Goal: Information Seeking & Learning: Learn about a topic

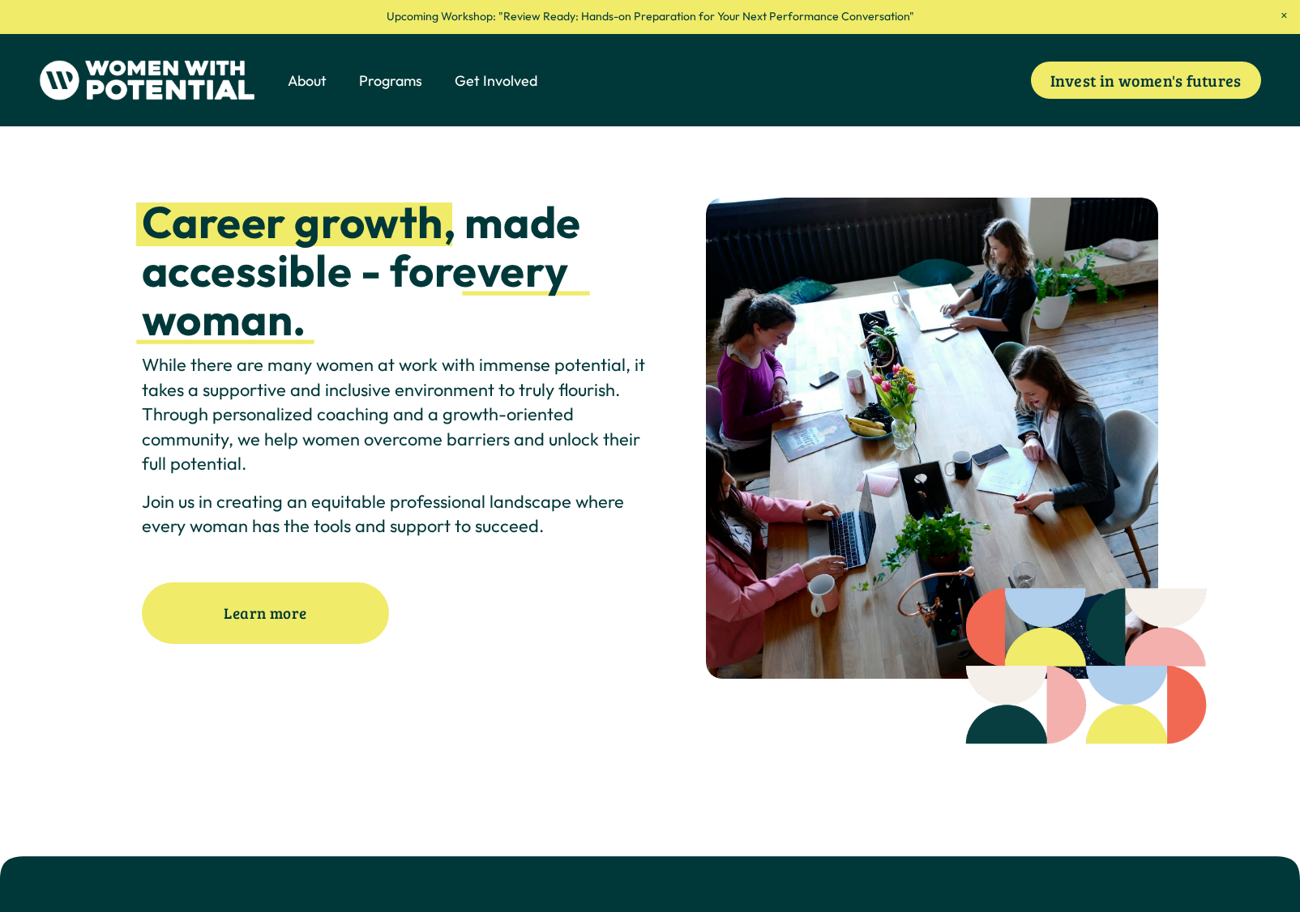
click at [0, 0] on span "The Table" at bounding box center [0, 0] width 0 height 0
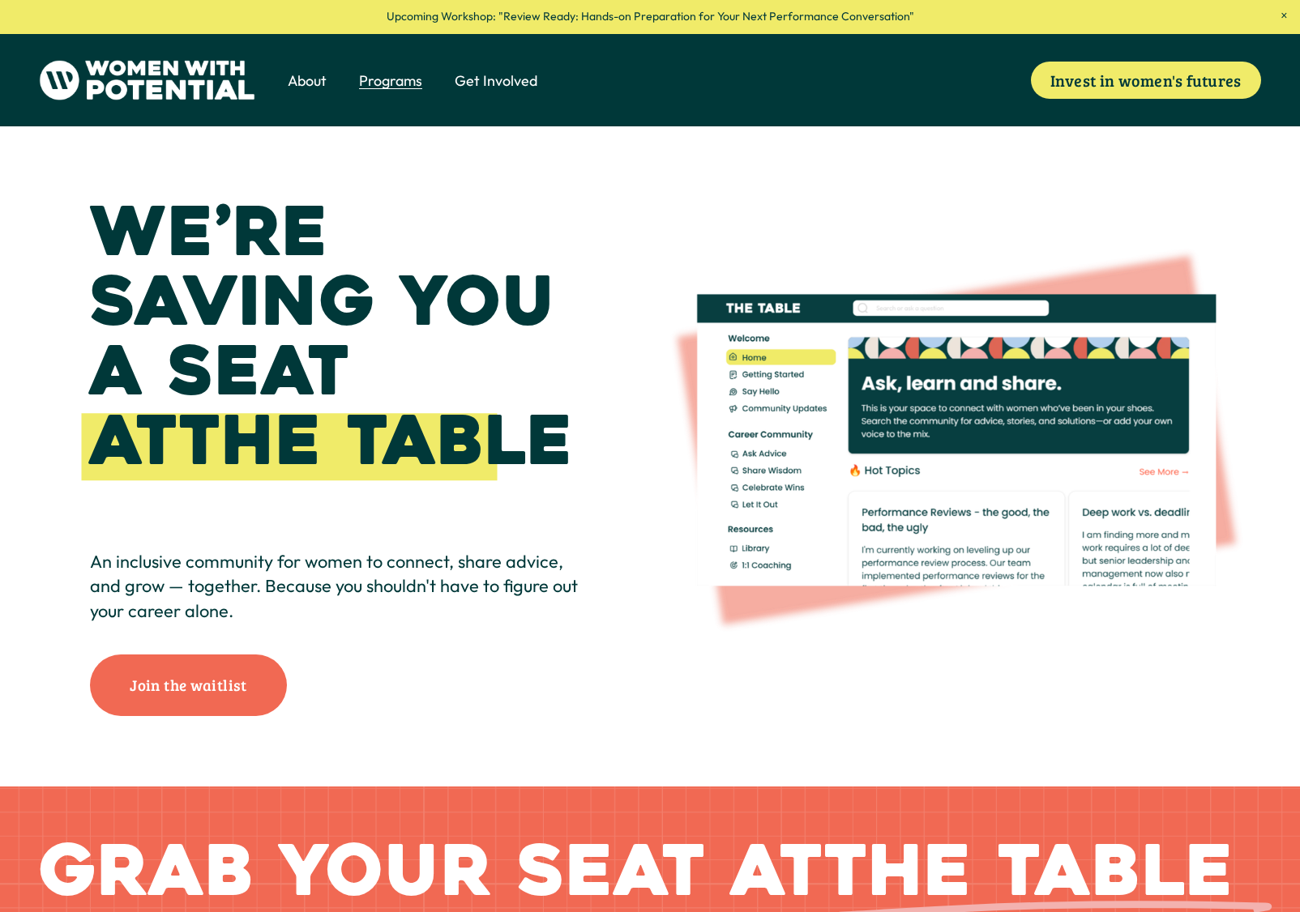
click at [622, 385] on div "We’re saving you a seat at The Table An inclusive community for women to connec…" at bounding box center [650, 457] width 1300 height 660
click at [0, 0] on span "1:1 Coaching" at bounding box center [0, 0] width 0 height 0
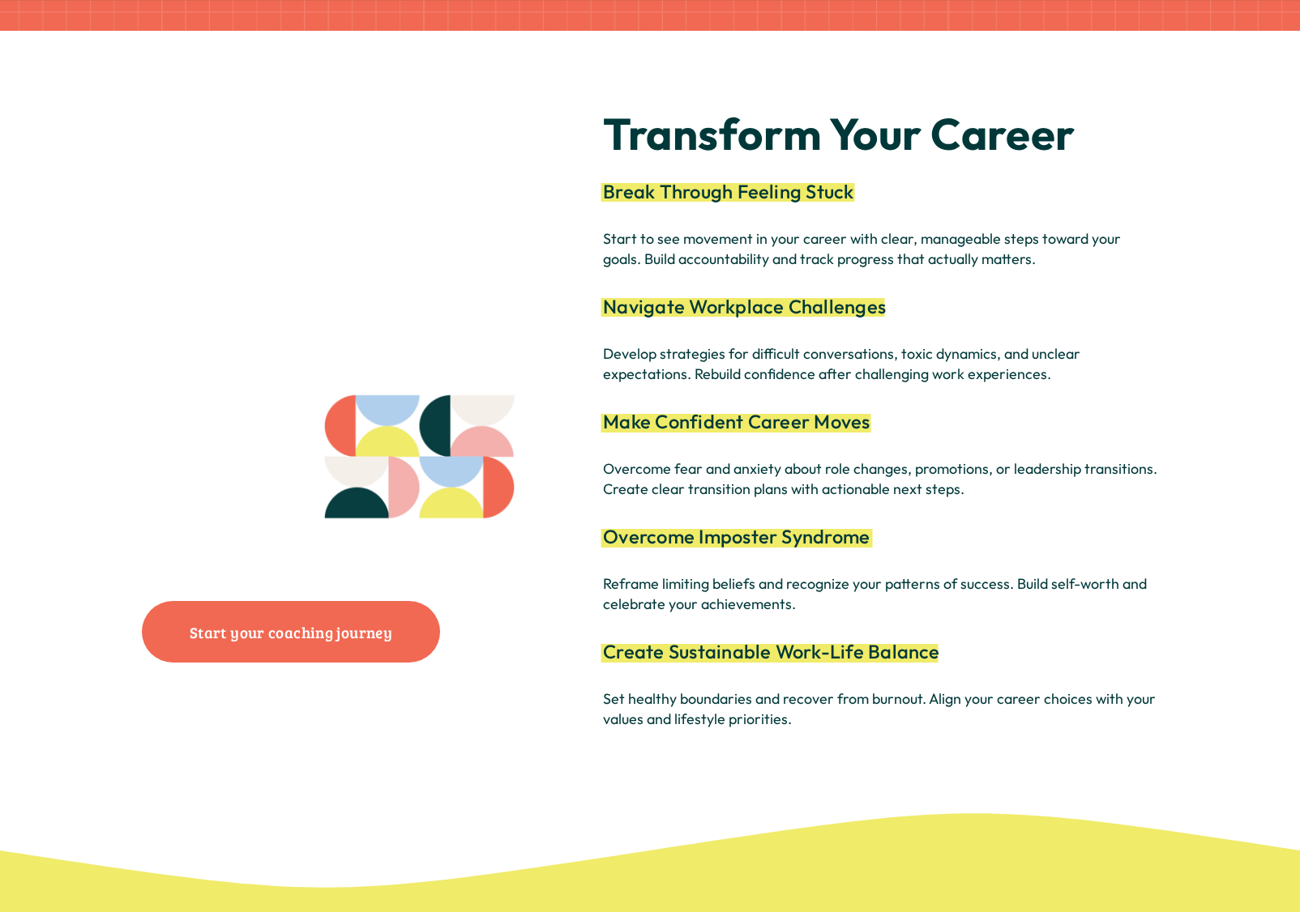
scroll to position [3323, 0]
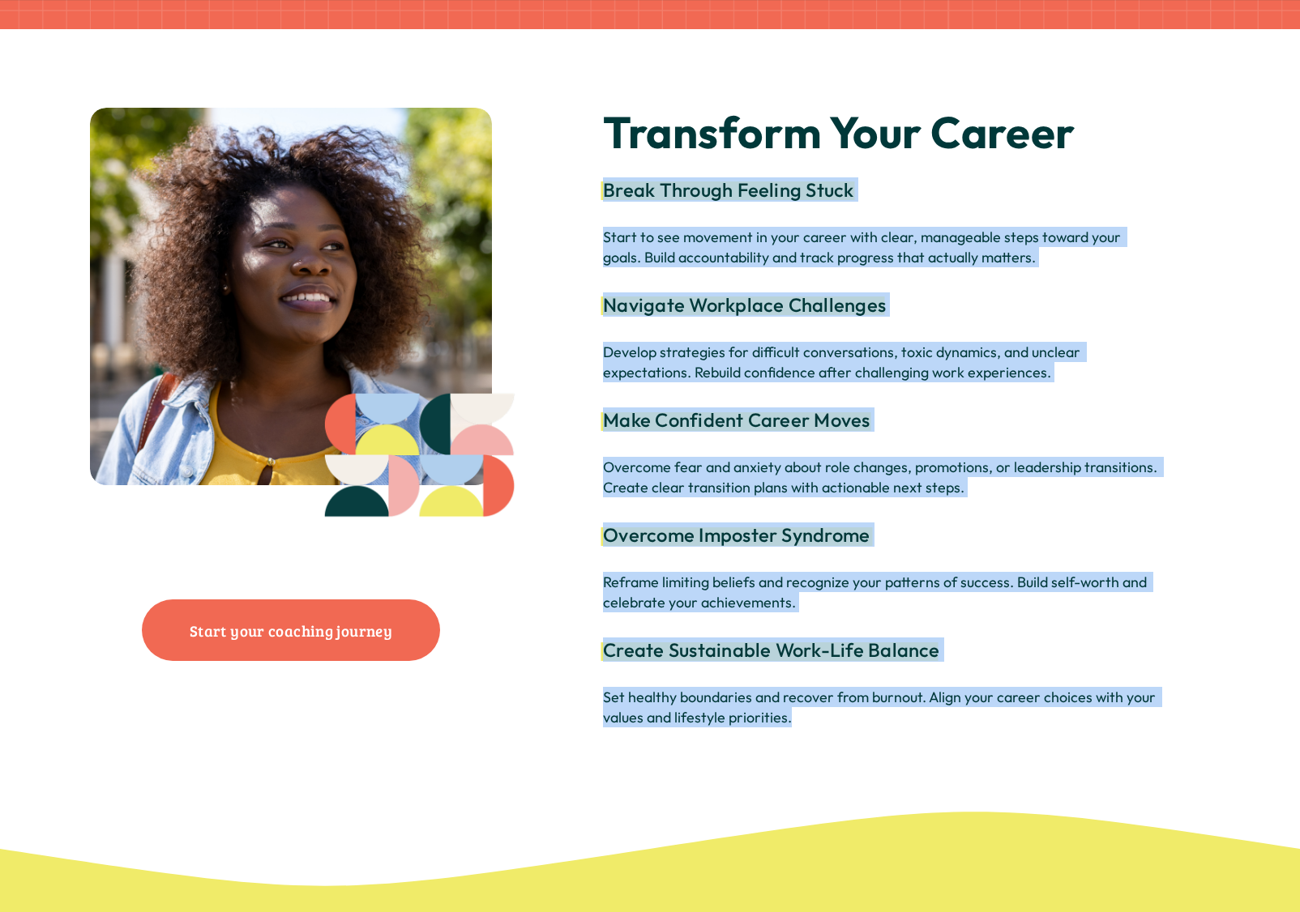
drag, startPoint x: 793, startPoint y: 746, endPoint x: 583, endPoint y: 198, distance: 587.7
click at [583, 198] on div "Transform Your Career Break Through Feeling Stuck Navigate Workplace Challenges…" at bounding box center [650, 419] width 1300 height 694
copy div "Break Through Feeling Stuck Start to see movement in your career with clear, ma…"
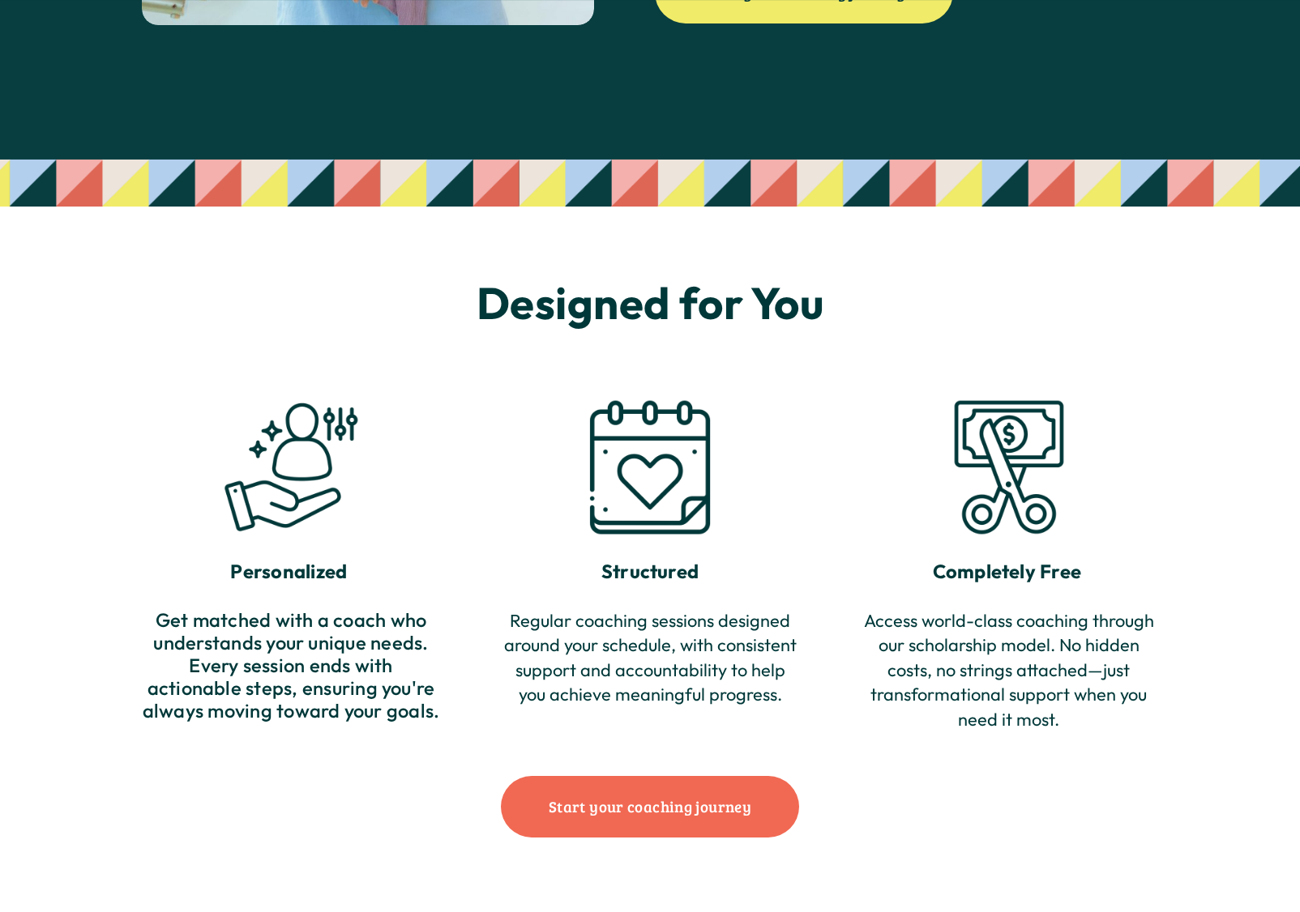
scroll to position [1702, 0]
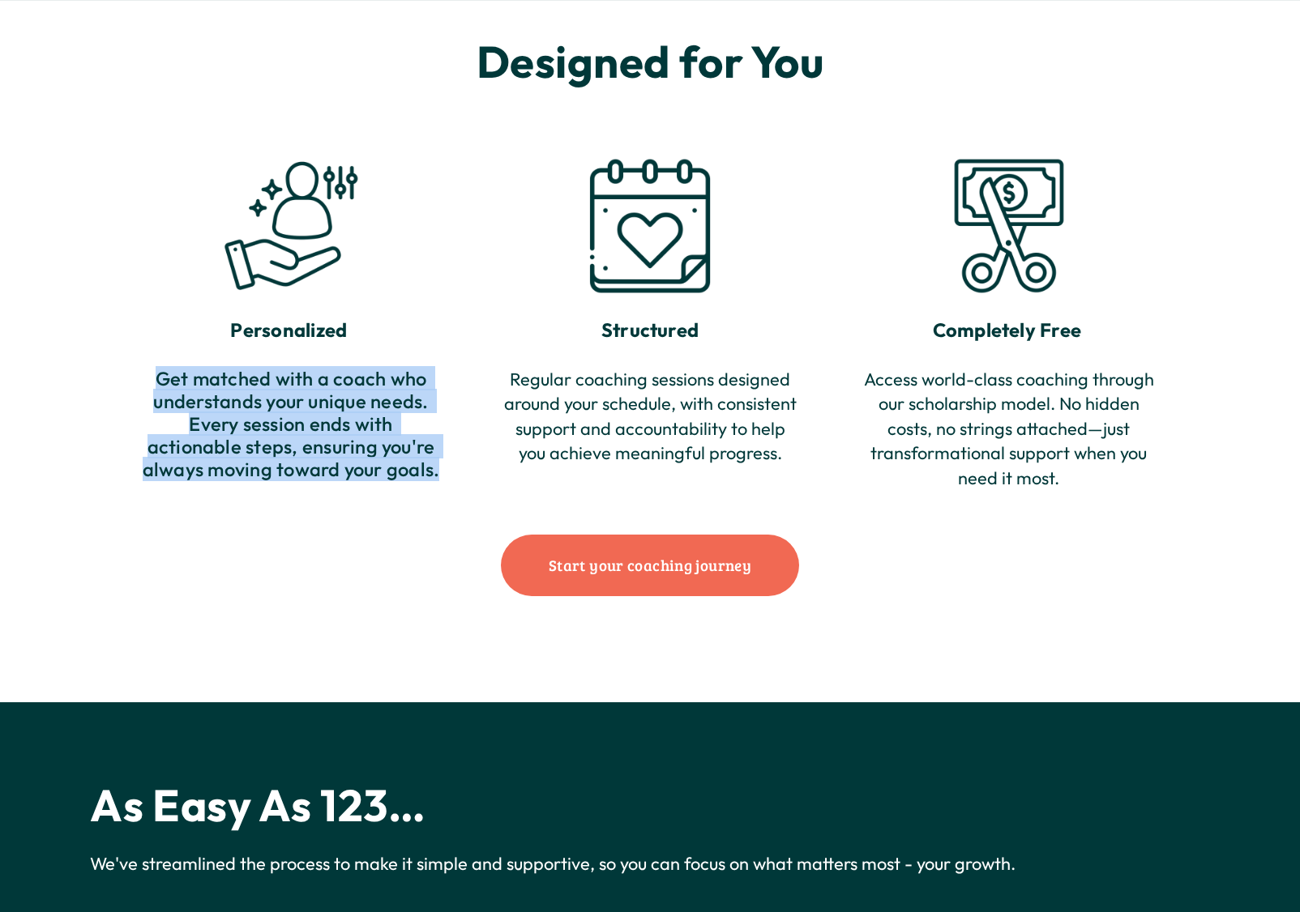
drag, startPoint x: 439, startPoint y: 488, endPoint x: 113, endPoint y: 389, distance: 340.4
click at [113, 389] on div "Designed for You Personalized Get matched with a coach who understands your uni…" at bounding box center [650, 334] width 1300 height 735
copy h4 "Get matched with a coach who understands your unique needs. Every session ends …"
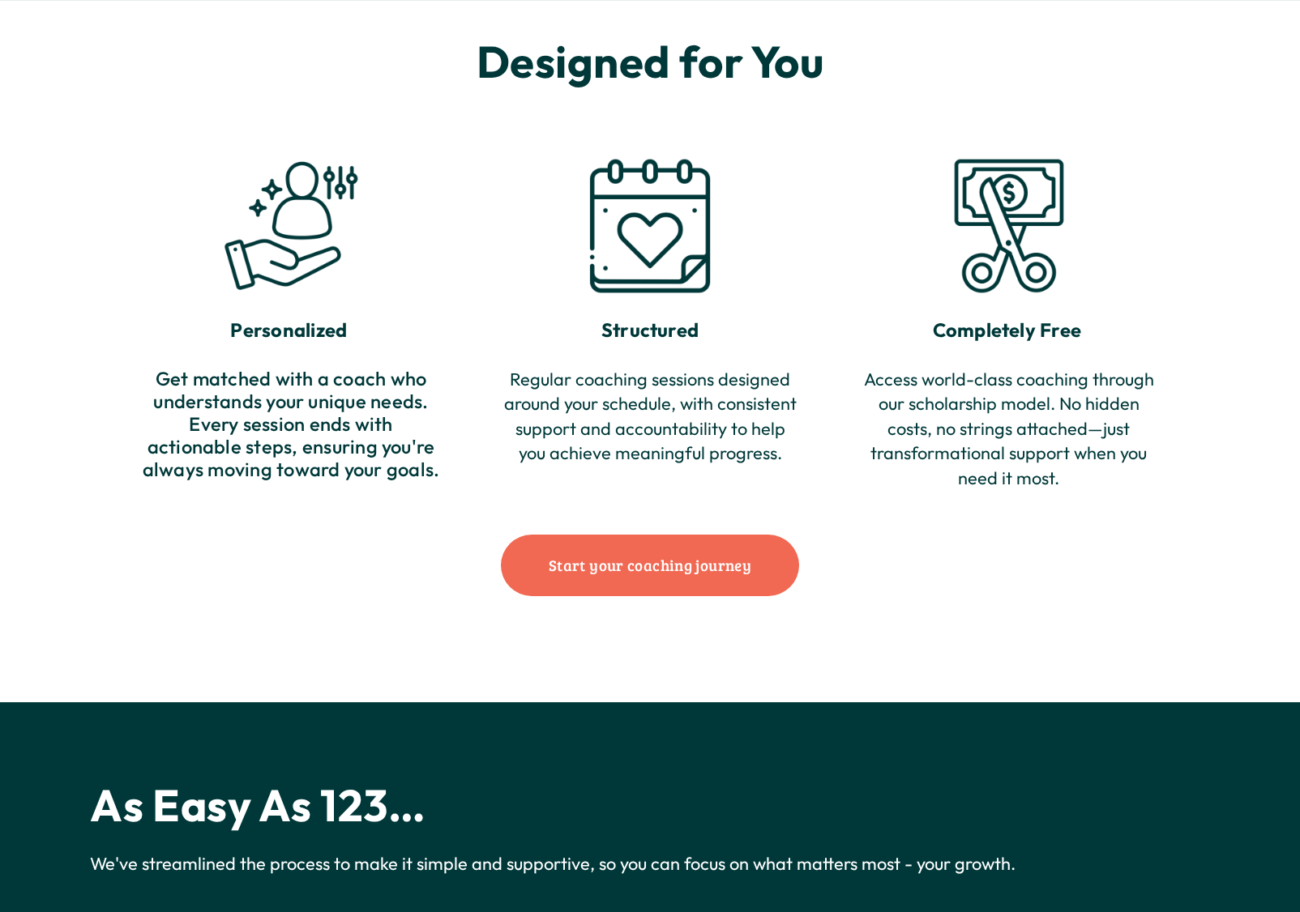
click at [741, 389] on p "Regular coaching sessions designed around your schedule, with consistent suppor…" at bounding box center [650, 416] width 299 height 99
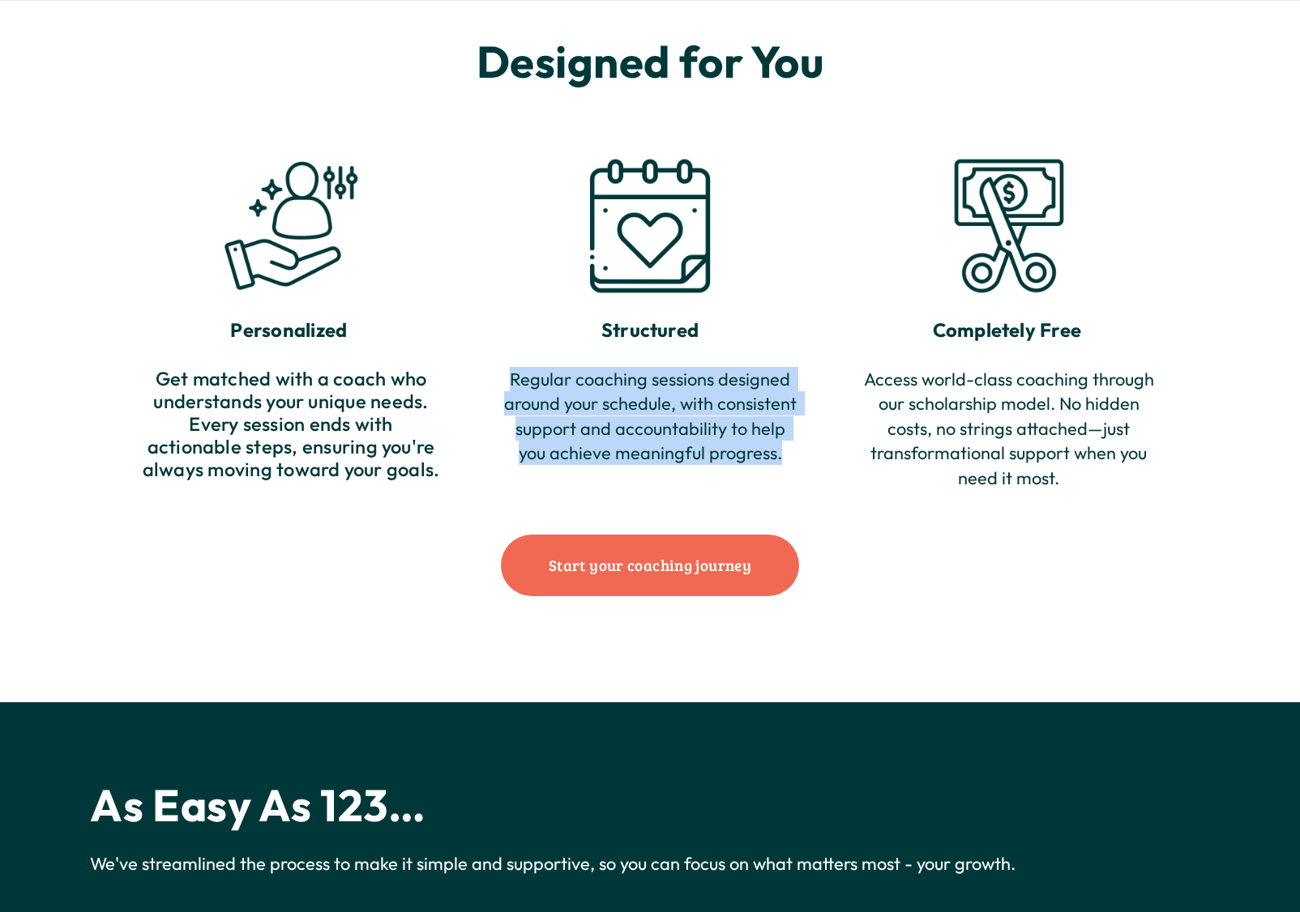
drag, startPoint x: 786, startPoint y: 474, endPoint x: 502, endPoint y: 395, distance: 295.3
click at [502, 395] on p "Regular coaching sessions designed around your schedule, with consistent suppor…" at bounding box center [650, 416] width 299 height 99
copy p "Regular coaching sessions designed around your schedule, with consistent suppor…"
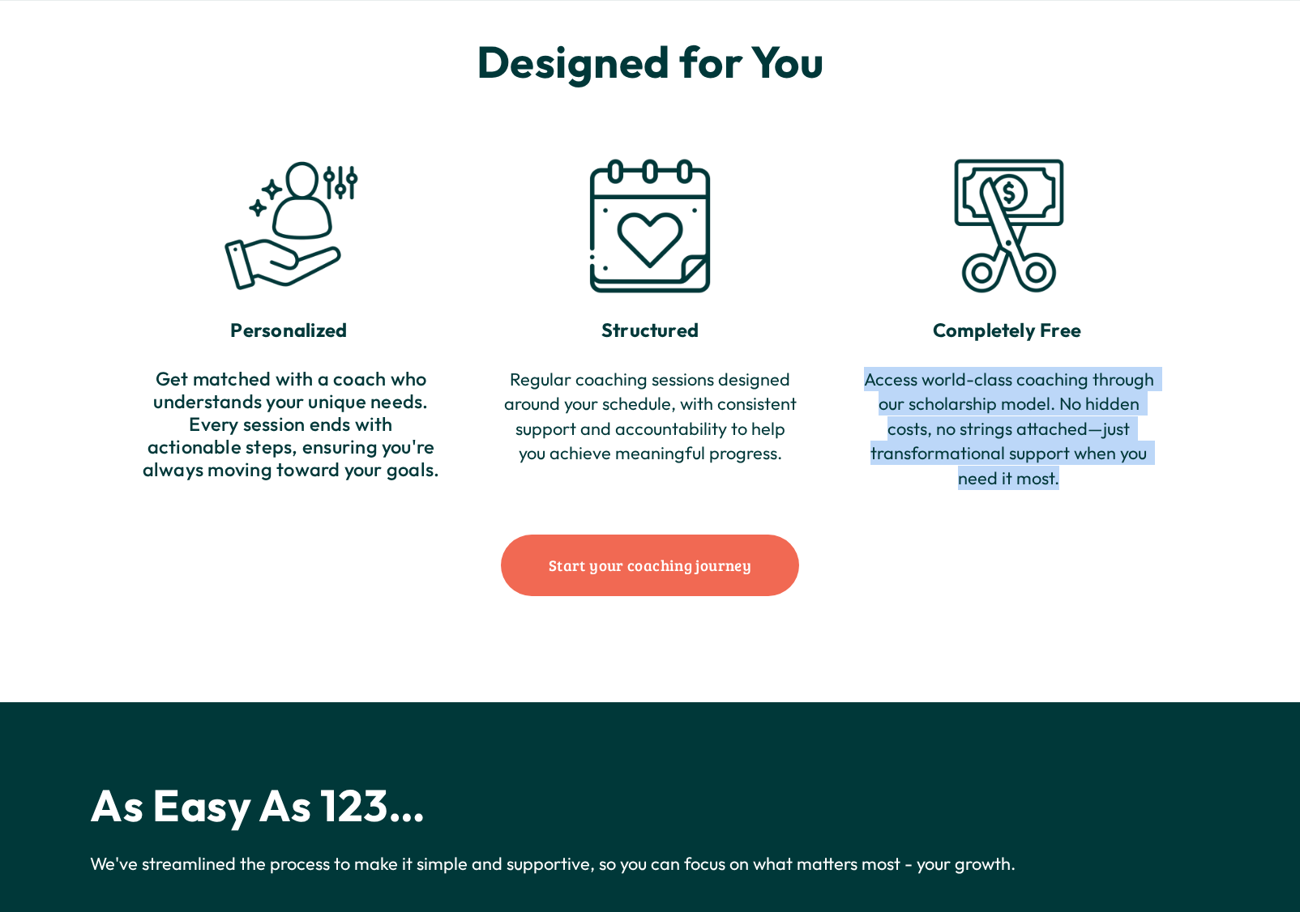
drag, startPoint x: 1062, startPoint y: 497, endPoint x: 863, endPoint y: 400, distance: 221.8
click at [863, 400] on p "Access world-class coaching through our scholarship model. No hidden costs, no …" at bounding box center [1009, 428] width 299 height 123
copy p "Access world-class coaching through our scholarship model. No hidden costs, no …"
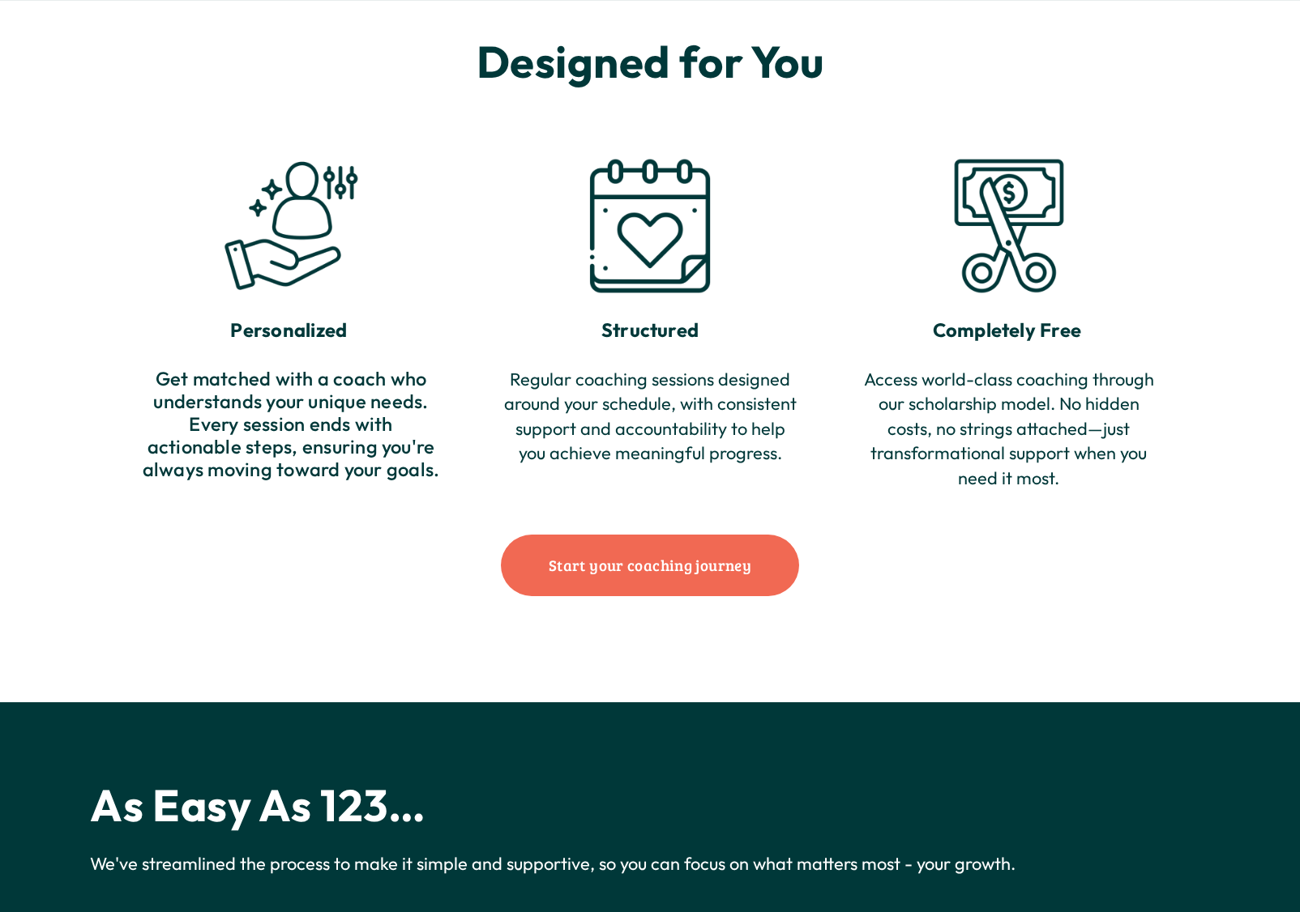
click at [396, 168] on div at bounding box center [291, 226] width 299 height 167
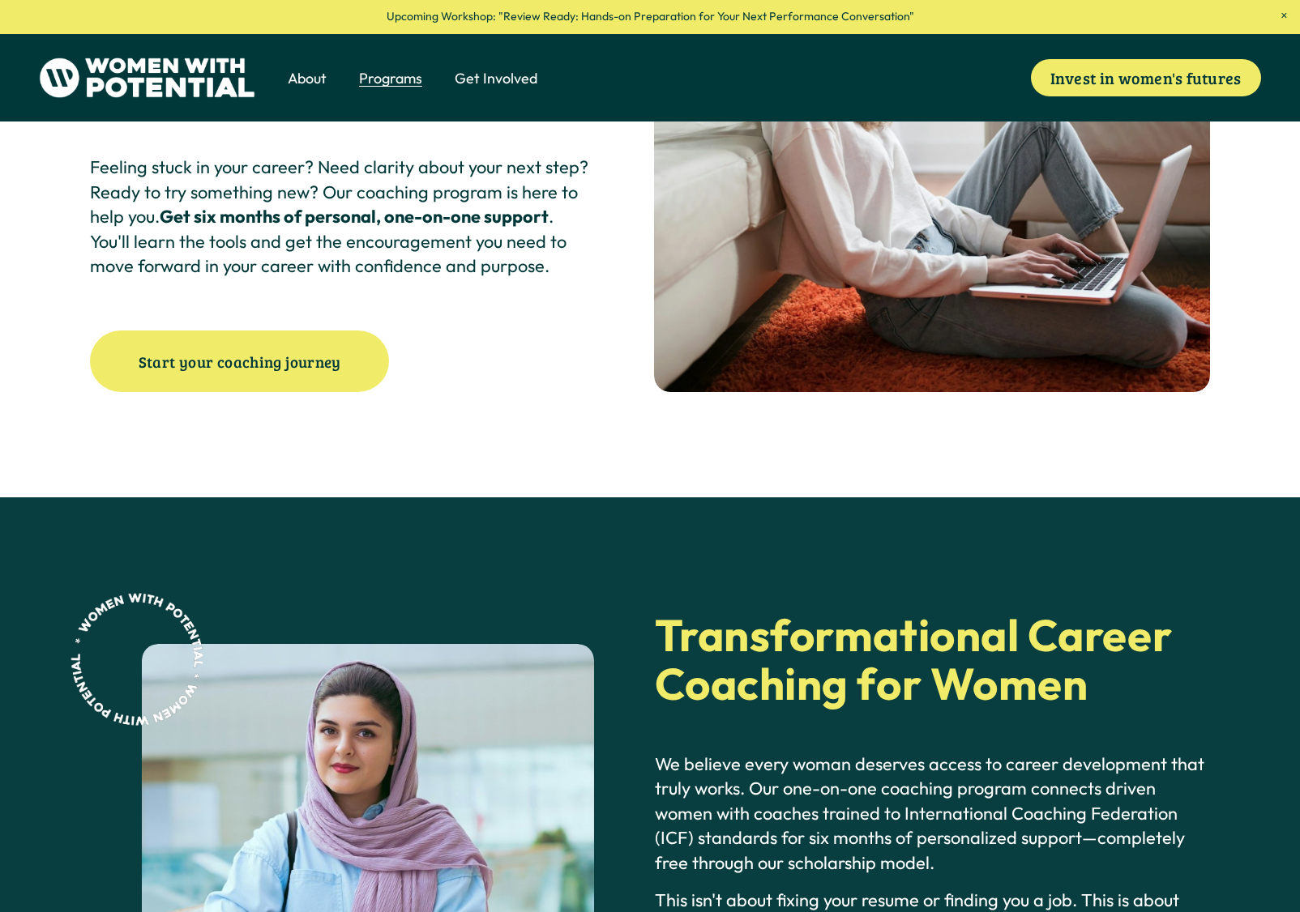
scroll to position [243, 0]
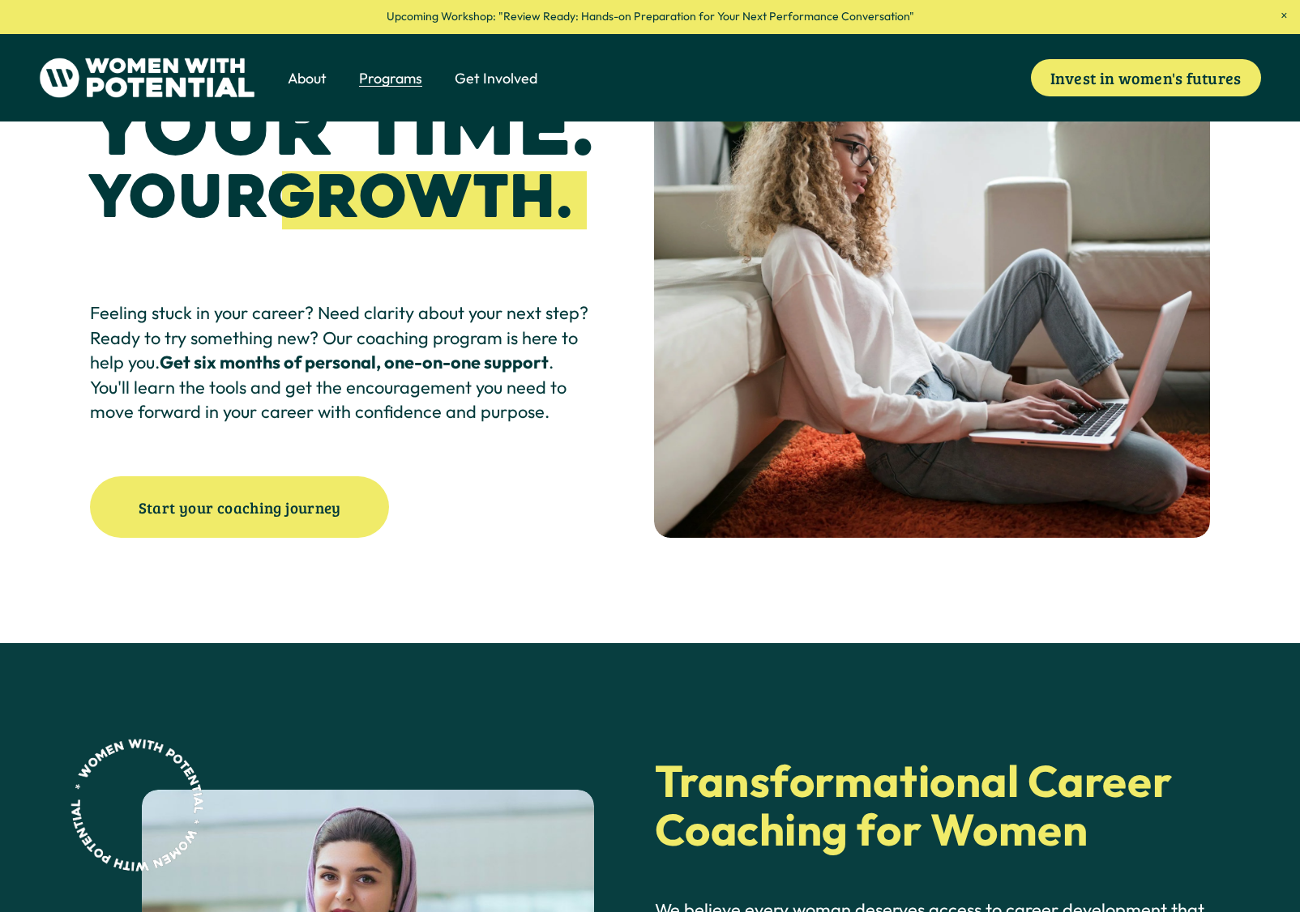
click at [0, 0] on span "The Table" at bounding box center [0, 0] width 0 height 0
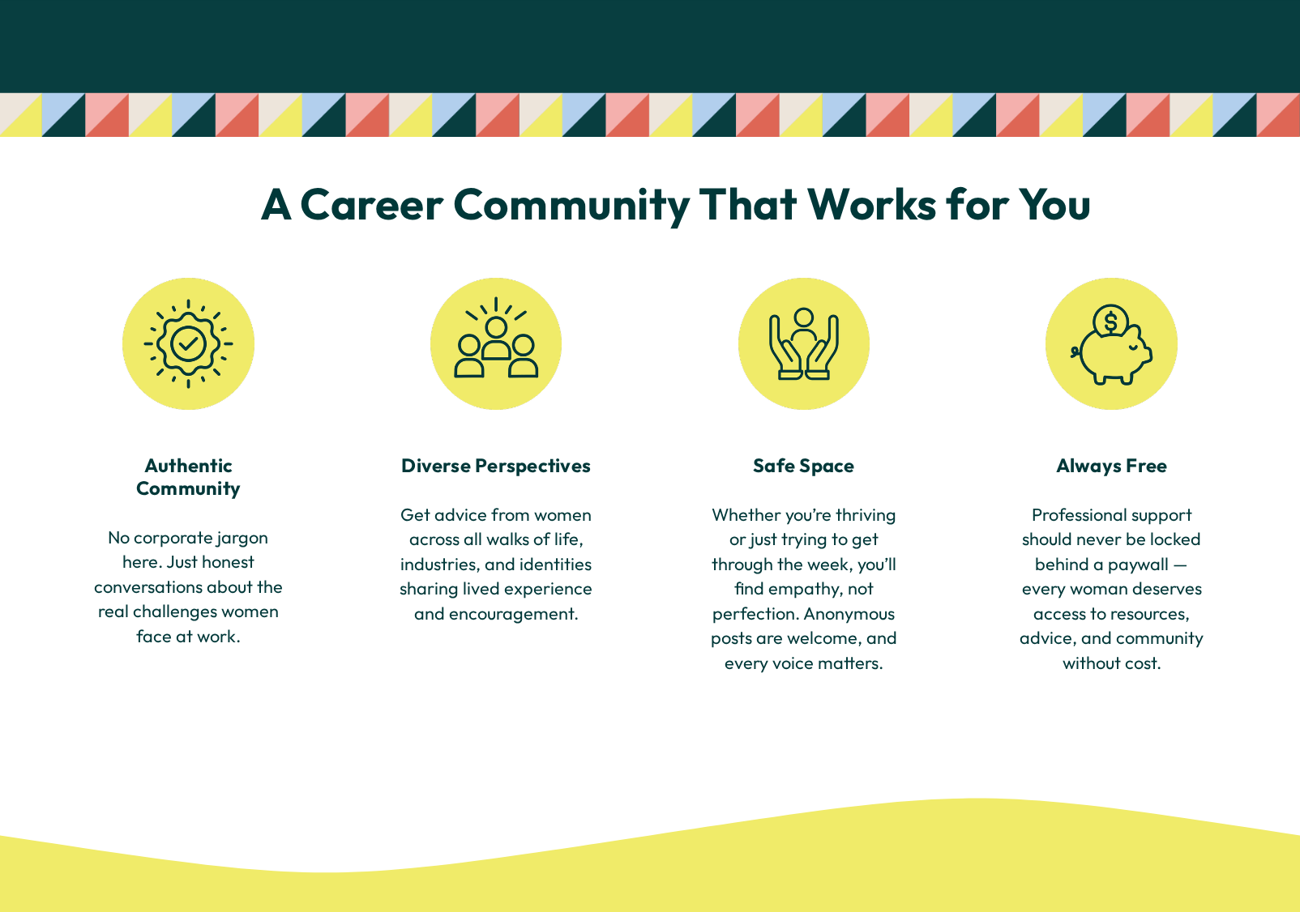
scroll to position [1459, 0]
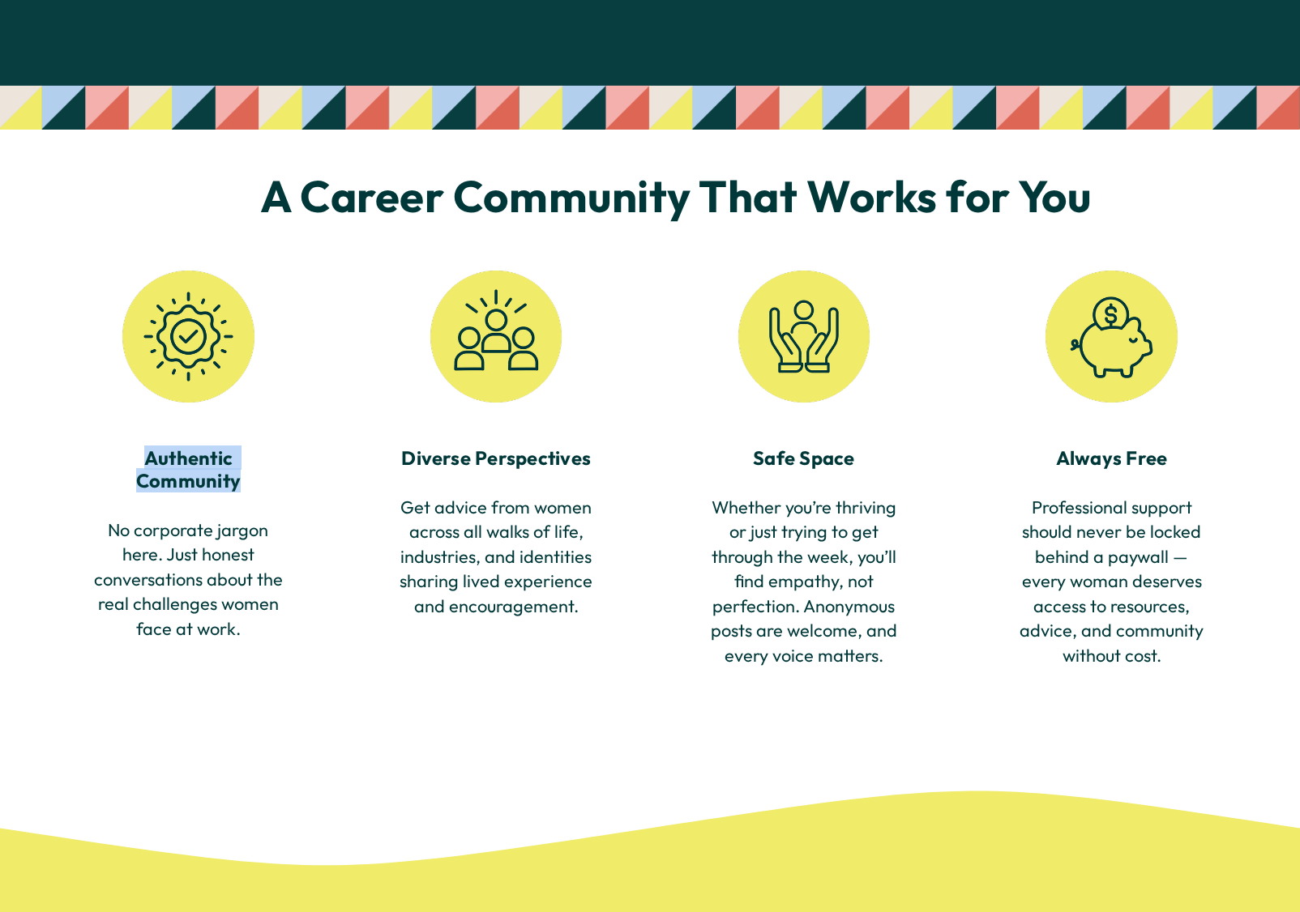
drag, startPoint x: 282, startPoint y: 472, endPoint x: -24, endPoint y: 466, distance: 306.4
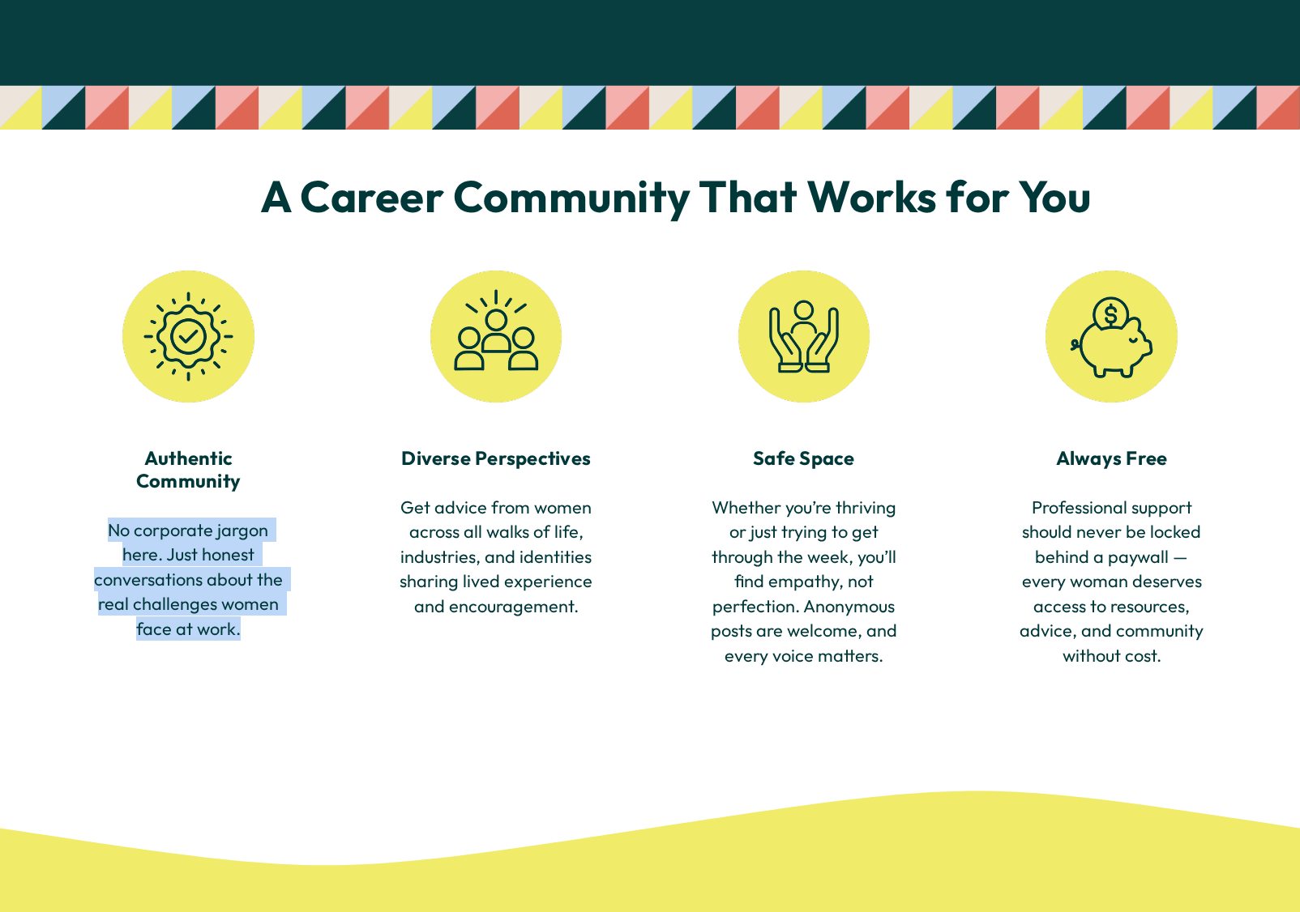
drag, startPoint x: 173, startPoint y: 614, endPoint x: 91, endPoint y: 528, distance: 119.2
click at [91, 528] on p "No corporate jargon here. Just honest conversations about the real challenges w…" at bounding box center [188, 579] width 196 height 123
copy p "No corporate jargon here. Just honest conversations about the real challenges w…"
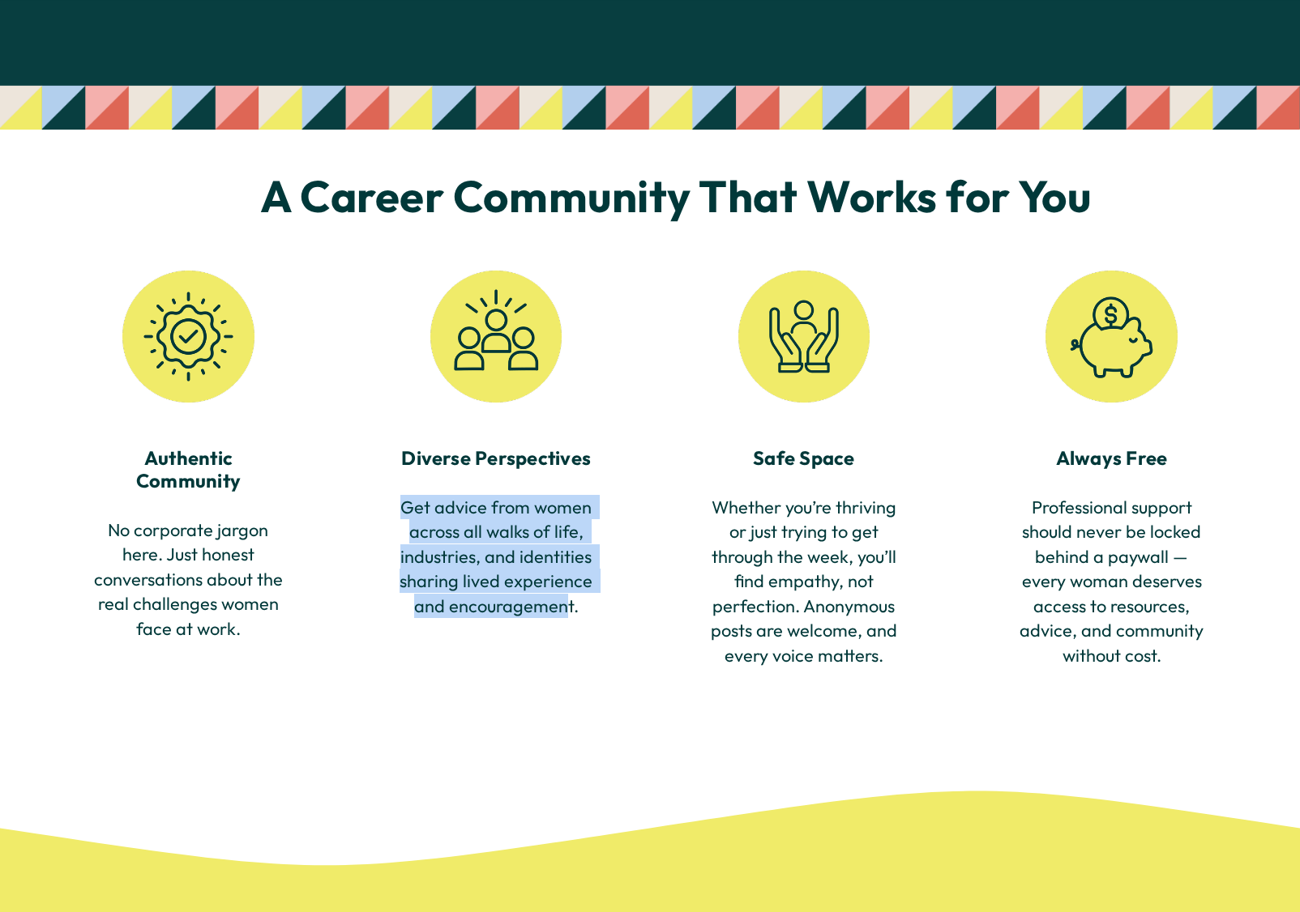
drag, startPoint x: 515, startPoint y: 615, endPoint x: 396, endPoint y: 529, distance: 146.2
click at [396, 529] on div "A Career Community That Works for You Authentic Community No corporate jargon h…" at bounding box center [650, 460] width 1300 height 660
copy p "Get advice from ​​women across all walks of life, industries, and identities sh…"
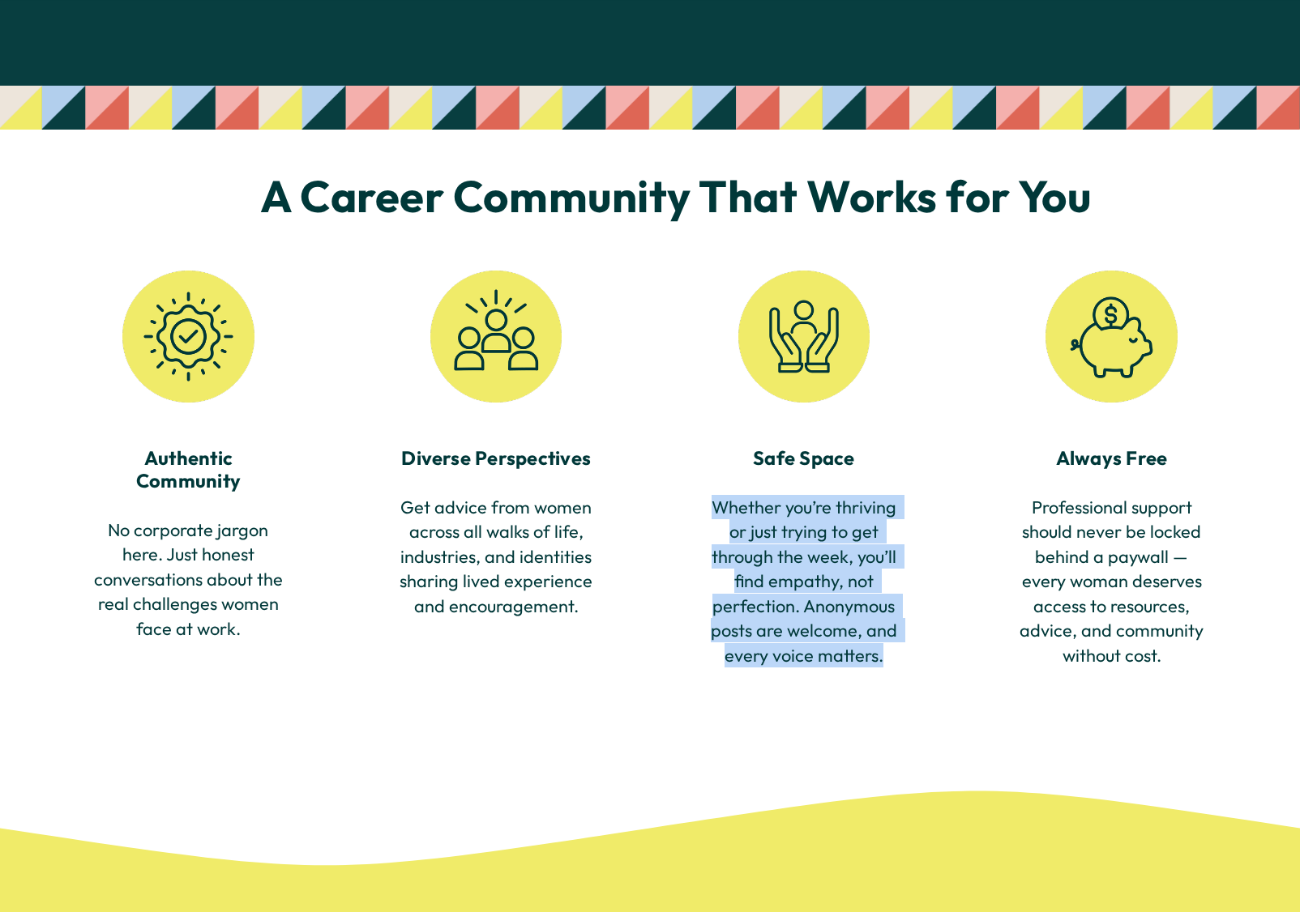
drag, startPoint x: 897, startPoint y: 674, endPoint x: 707, endPoint y: 517, distance: 246.3
click at [707, 517] on p "Whether you’re thriving or just trying to get through the week, you’ll find emp…" at bounding box center [804, 581] width 196 height 173
copy p "Whether you’re thriving or just trying to get through the week, you’ll find emp…"
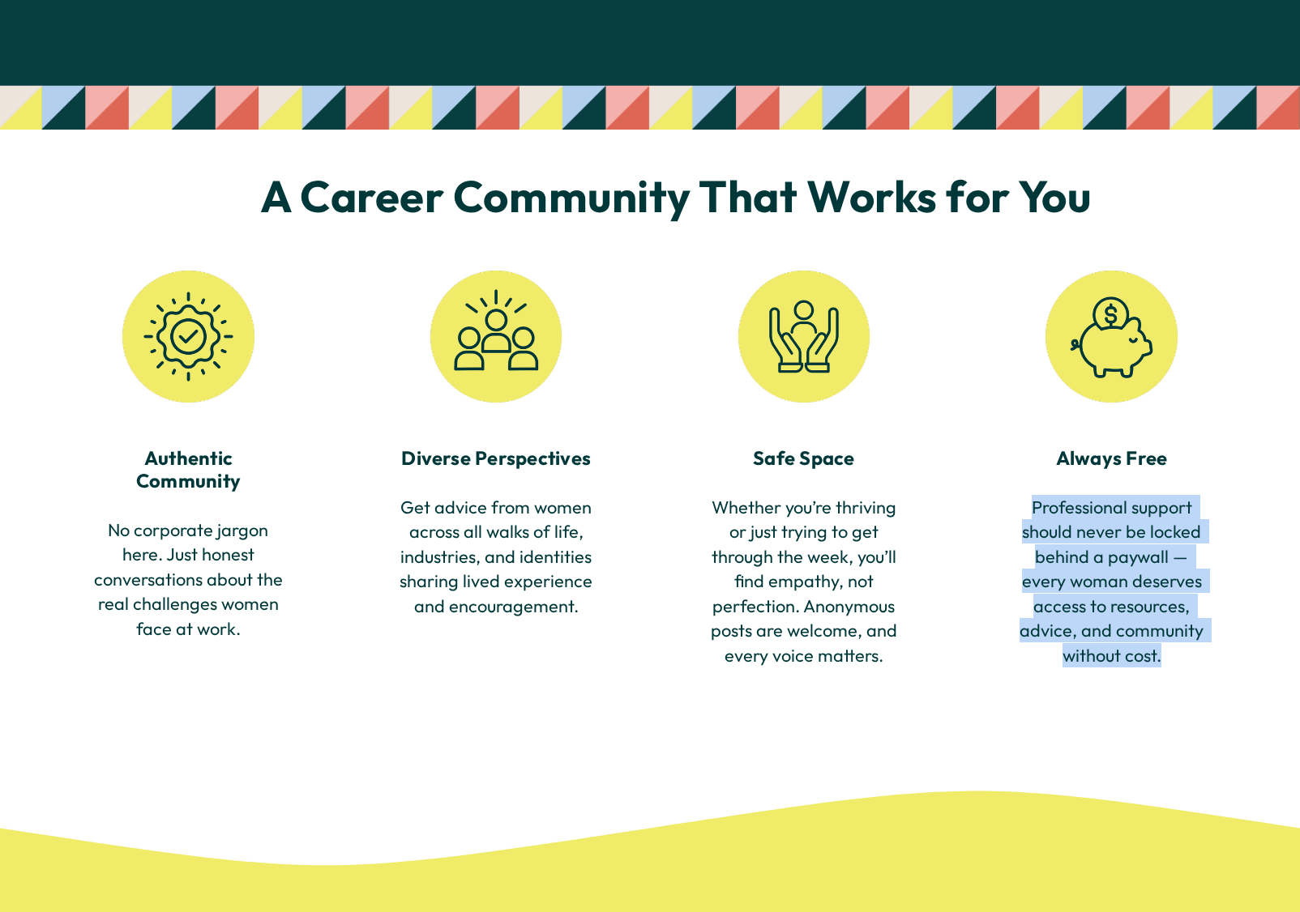
drag, startPoint x: 1173, startPoint y: 676, endPoint x: 1024, endPoint y: 532, distance: 208.0
click at [1024, 532] on p "Professional support should never be locked behind a paywall — every woman dese…" at bounding box center [1111, 581] width 196 height 173
copy p "Professional support should never be locked behind a paywall — every woman dese…"
